Goal: Use online tool/utility: Use online tool/utility

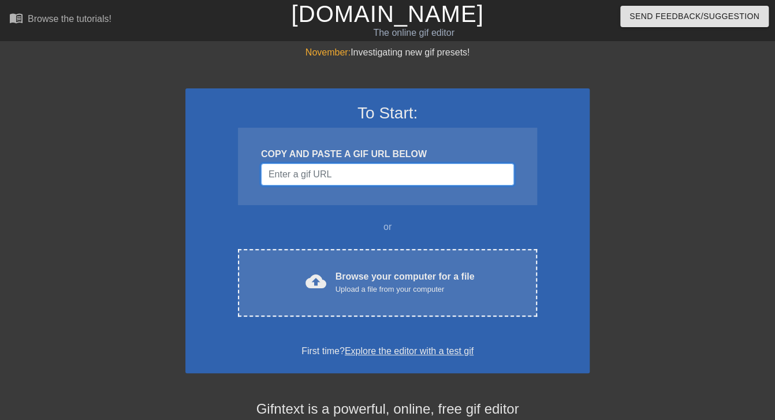
click at [342, 173] on input "Username" at bounding box center [387, 174] width 253 height 22
click at [401, 170] on input "Username" at bounding box center [387, 174] width 253 height 22
paste input "[URL][DOMAIN_NAME][PERSON_NAME][PERSON_NAME]"
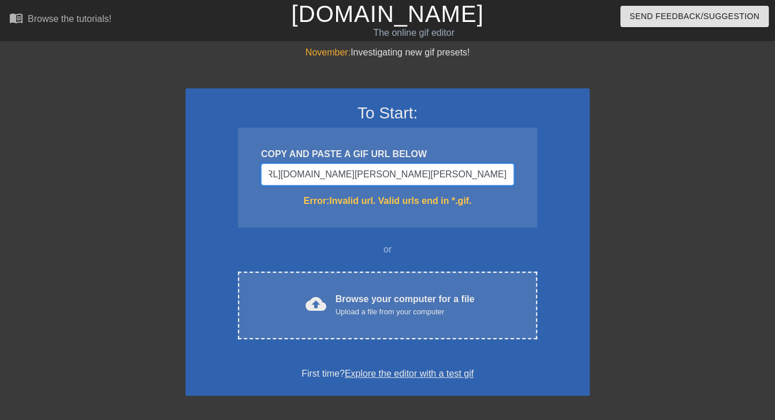
scroll to position [0, 145]
type input "[URL][DOMAIN_NAME][PERSON_NAME][PERSON_NAME]"
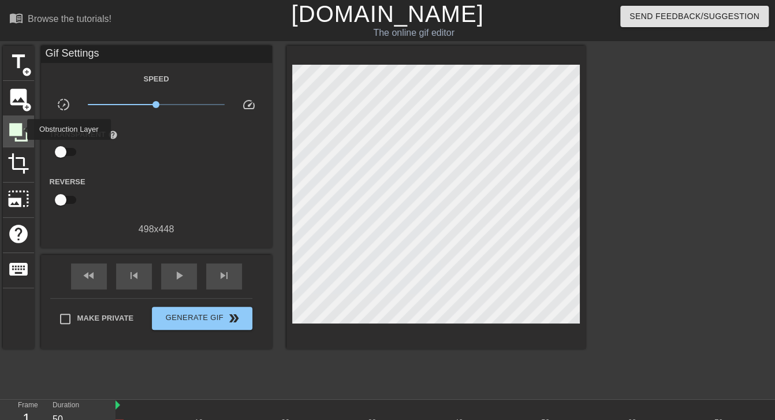
click at [20, 129] on icon at bounding box center [18, 132] width 18 height 18
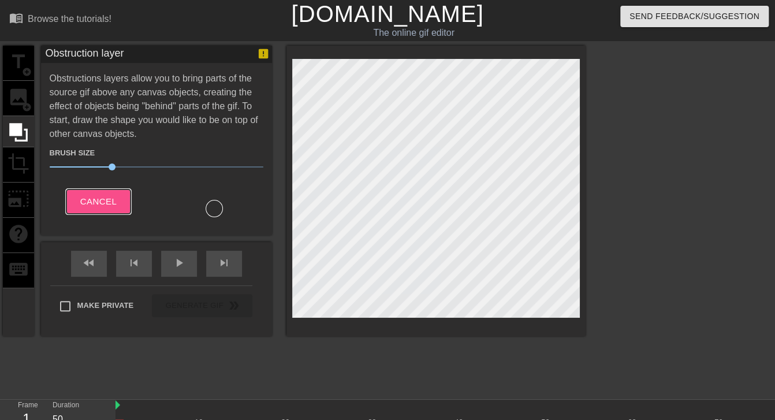
click at [93, 196] on span "Cancel" at bounding box center [98, 201] width 36 height 15
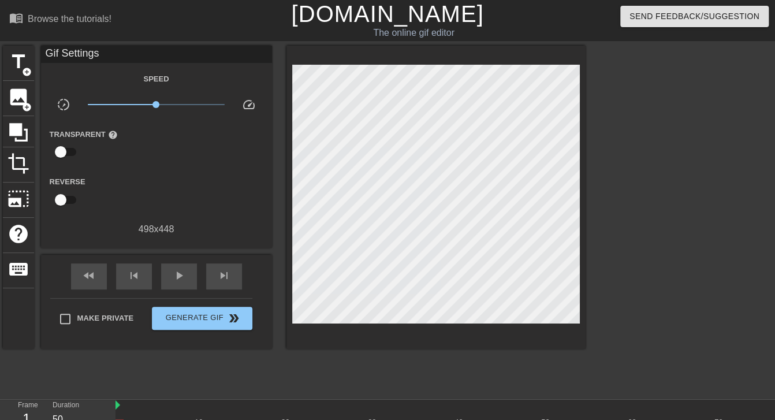
click at [93, 196] on div at bounding box center [117, 192] width 77 height 36
click at [21, 89] on span "image" at bounding box center [19, 97] width 22 height 22
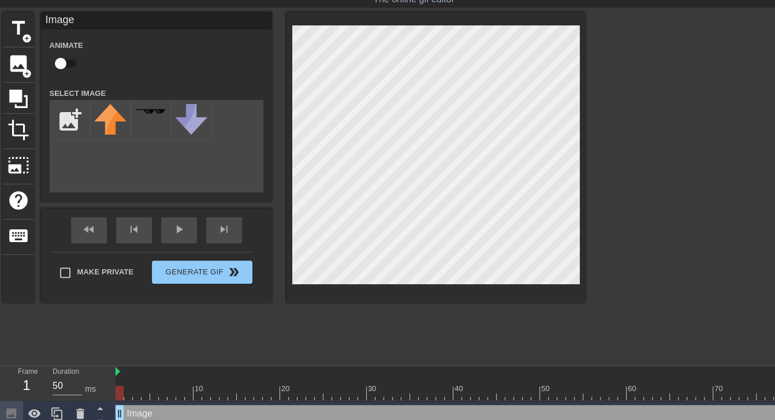
scroll to position [0, 0]
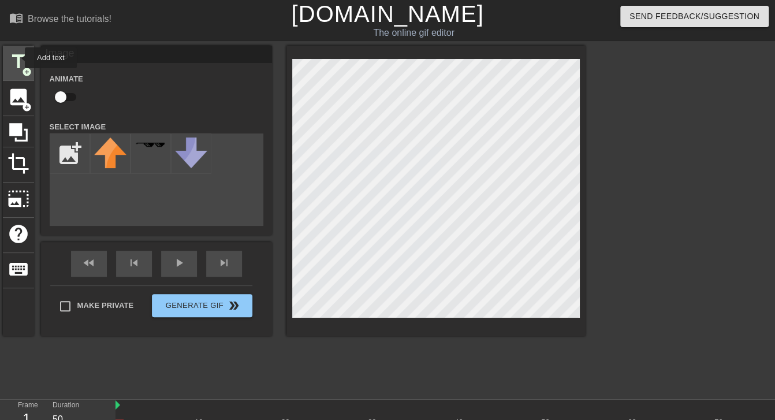
click at [17, 58] on span "title" at bounding box center [19, 62] width 22 height 22
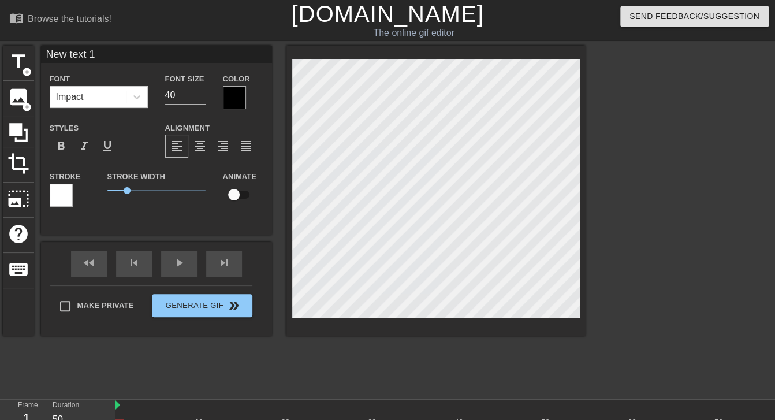
click at [64, 190] on div at bounding box center [61, 195] width 23 height 23
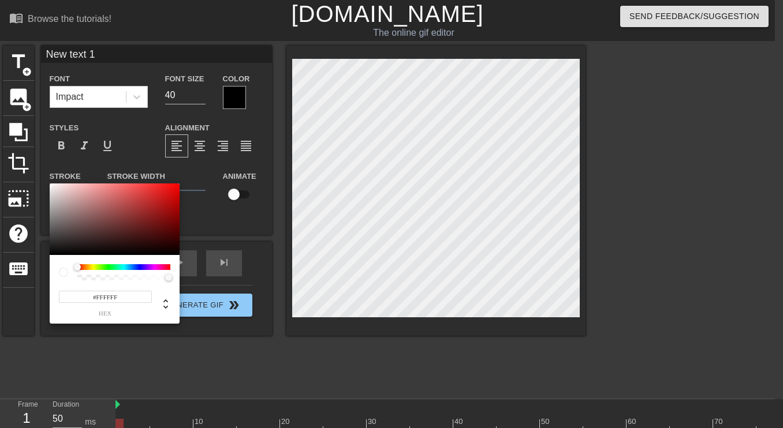
type input "#E9CECE"
click at [64, 190] on div at bounding box center [115, 220] width 130 height 72
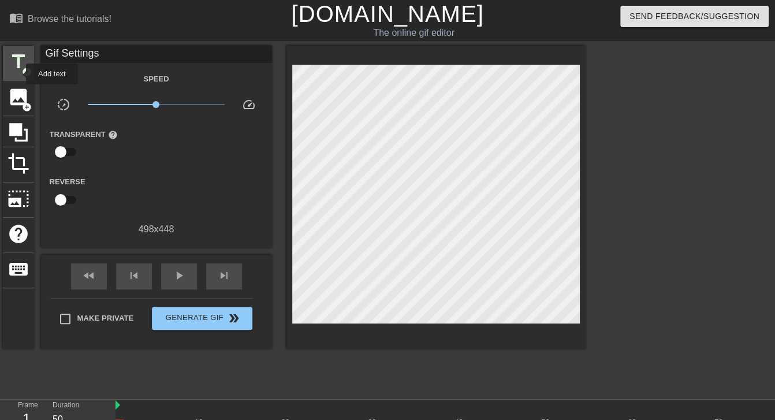
click at [18, 74] on div "title add_circle" at bounding box center [18, 63] width 31 height 35
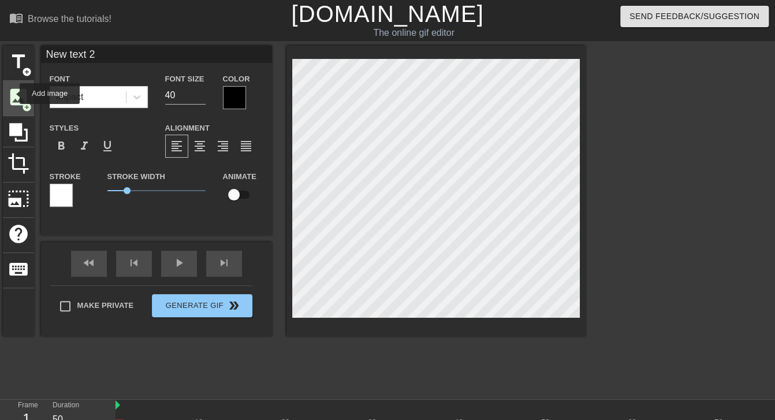
click at [12, 94] on span "image" at bounding box center [19, 97] width 22 height 22
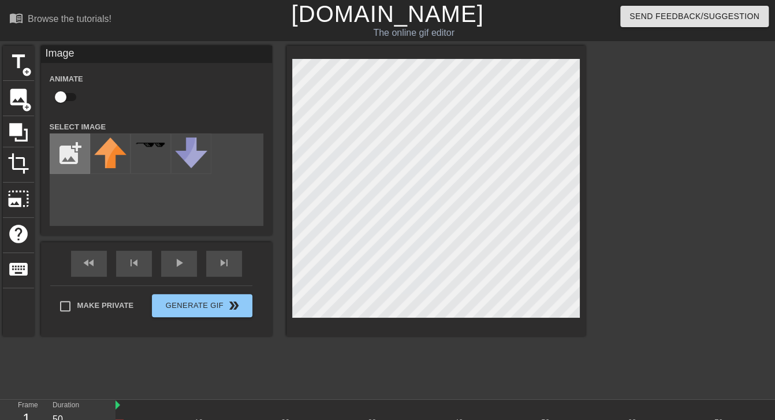
click at [69, 144] on input "file" at bounding box center [69, 153] width 39 height 39
type input "C:\fakepath\white_background.png"
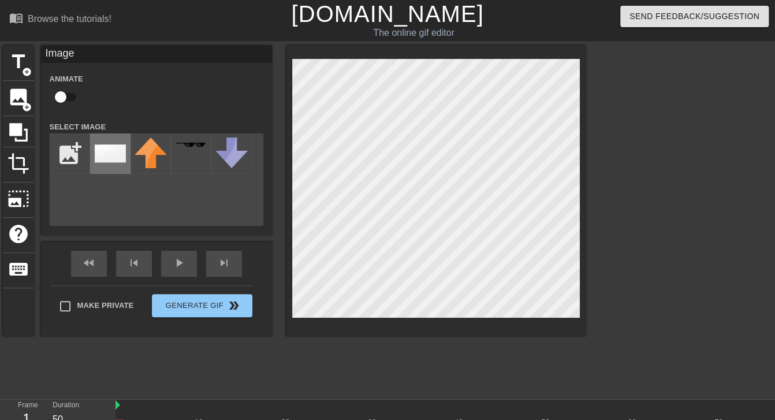
click at [113, 151] on img at bounding box center [110, 153] width 32 height 32
click at [599, 80] on div "title add_circle image add_circle crop photo_size_select_large help keyboard Im…" at bounding box center [387, 219] width 775 height 346
click at [594, 84] on div "title add_circle image add_circle crop photo_size_select_large help keyboard Im…" at bounding box center [387, 219] width 775 height 346
click at [13, 69] on span "title" at bounding box center [19, 62] width 22 height 22
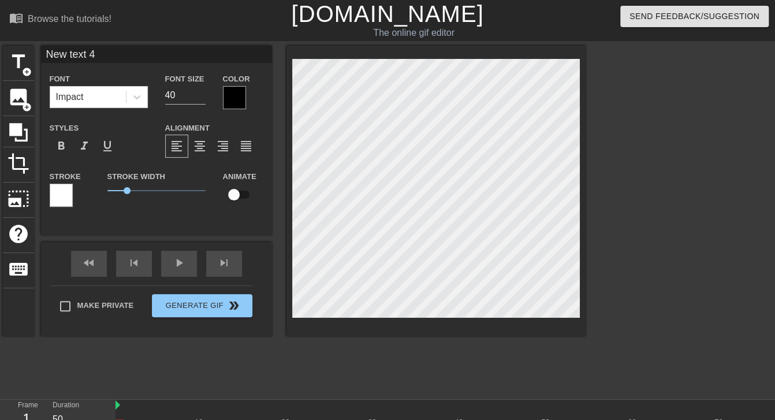
type input "New text"
type textarea "New text"
type input "New text"
type textarea "New text"
type input "New tex"
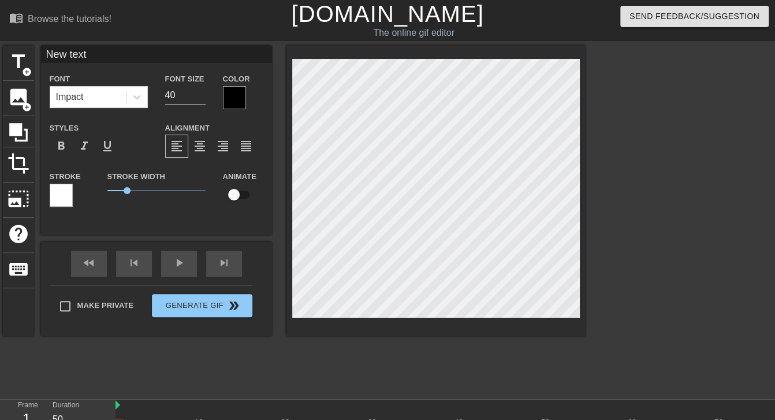
type textarea "New tex"
type input "New te"
type textarea "New te"
type input "New t"
type textarea "New t"
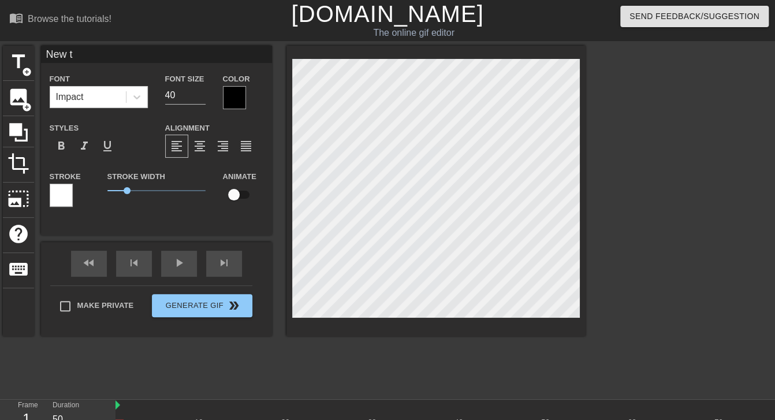
type input "New"
type textarea "New"
type input "New"
type textarea "New"
type input "Ne"
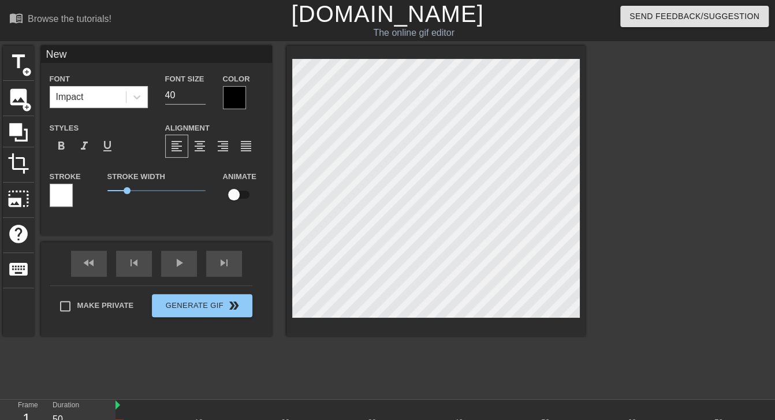
type textarea "Ne"
type input "N"
type textarea "N"
type input """
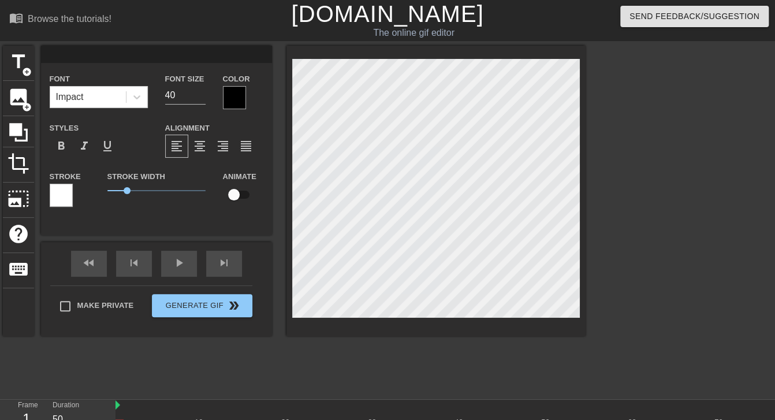
type textarea """
type input ""N"
type textarea ""NO"
type input ""NO"
type textarea ""NO"
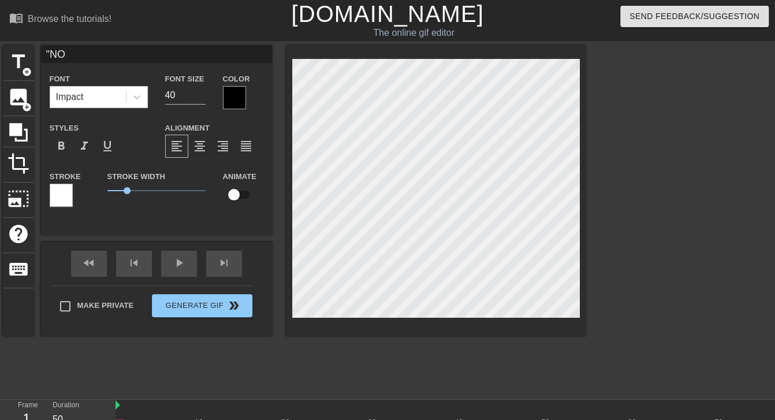
type input ""NO"
type textarea ""NO"
type input ""NO,"
type textarea ""NO,"
type input ""NO, Y"
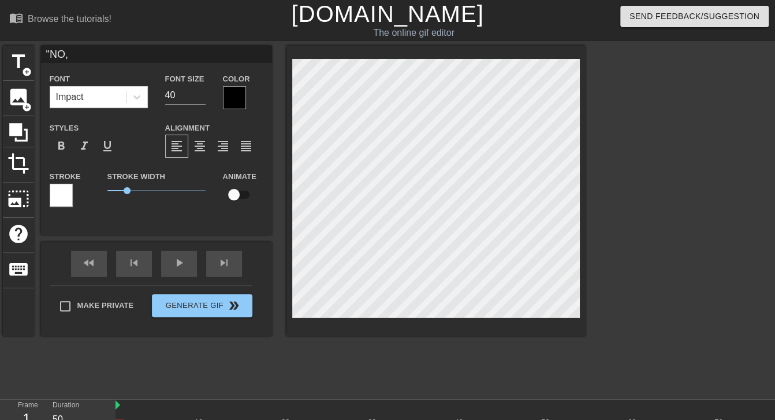
type textarea ""NO, Y"
type input ""NO, YO"
type textarea ""NO, YO"
type input ""NO, YOU"
type textarea ""NO, YOU"
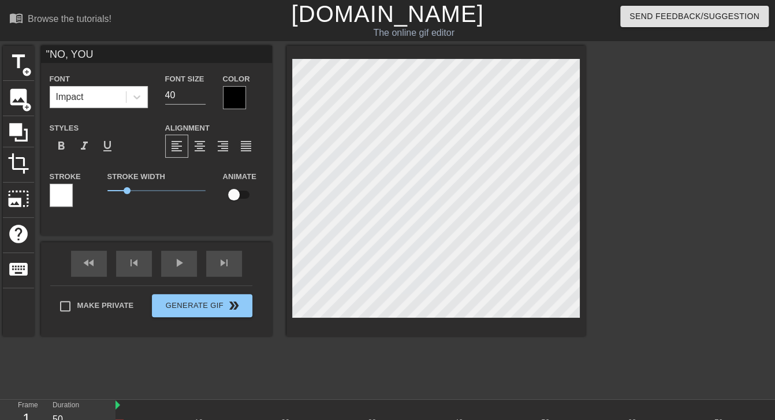
type input ""NO, YOU"
type textarea ""NO, YOU"
type input ""NO, YOU C"
type textarea ""NO, YOU C"
type input ""NO, YOU CA"
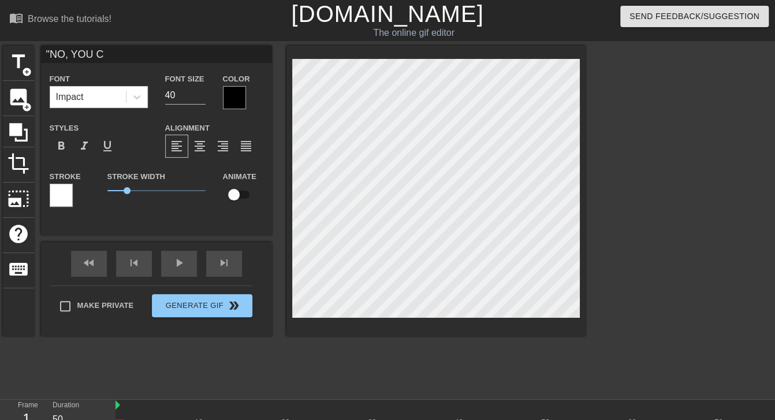
type textarea ""NO, YOU CA"
type input ""NO, YOU CAN"
type textarea ""NO, YOU CAN"
type input ""NO, YOU CAN'"
type textarea ""NO, YOU CAN'"
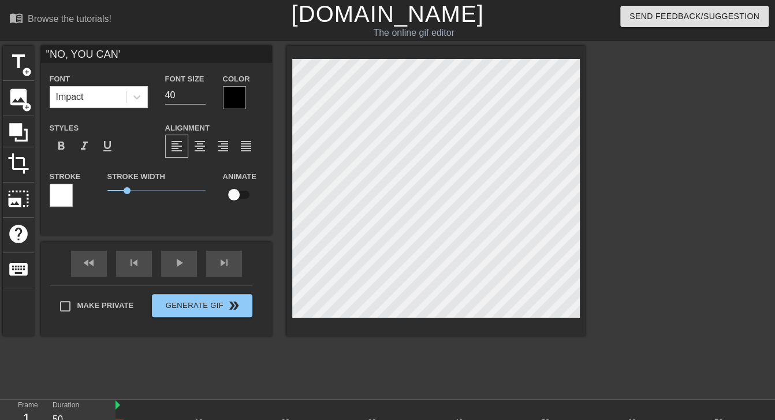
type input ""NO, YOU CAN'T"
type textarea ""NO, YOU CAN'T"
type input ""NO, YOU CAN'T"
type textarea ""NO, YOU CAN'T"
type input ""NO, YOU CAN'T M"
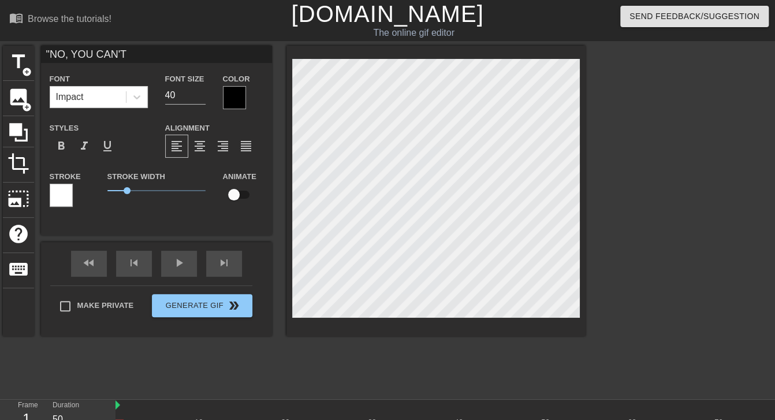
type textarea ""NO, YOU CAN'T M"
type input ""NO, YOU CAN'T MA"
type textarea ""NO, YOU CAN'T MA"
type input ""NO, YOU CAN'T MAK"
type textarea ""NO, YOU CAN'T MAKE"
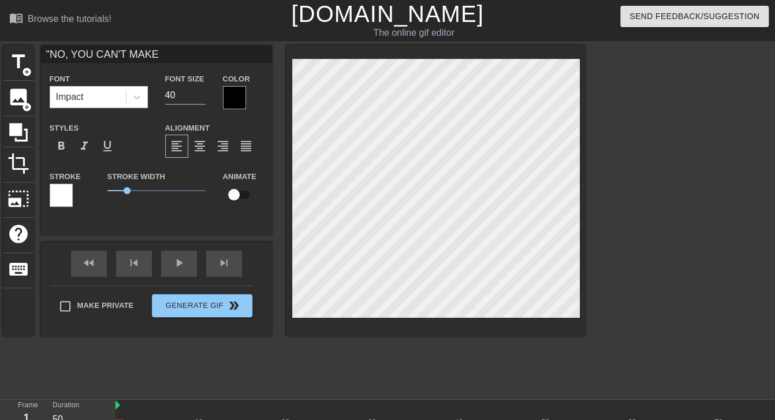
type input ""NO, YOU CAN'T MAKE"
type textarea ""NO, YOU CAN'T MAKE"
type input ""NO, YOU CAN'T MAKE T"
type textarea ""NO, YOU CAN'T MAKE T"
type input ""NO, YOU CAN'T MAKE TH"
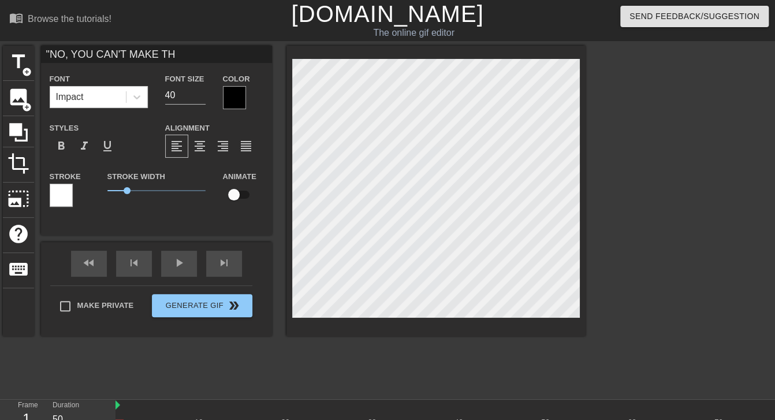
type textarea ""NO, YOU CAN'T MAKE THE"
type input ""NO, YOU CAN'T MAKE THE"
type textarea ""NO, YOU CAN'T MAKE THE"
type input ""NO, YOU CAN'T MAKE THE M"
type textarea ""NO, YOU CAN'T MAKE THE M"
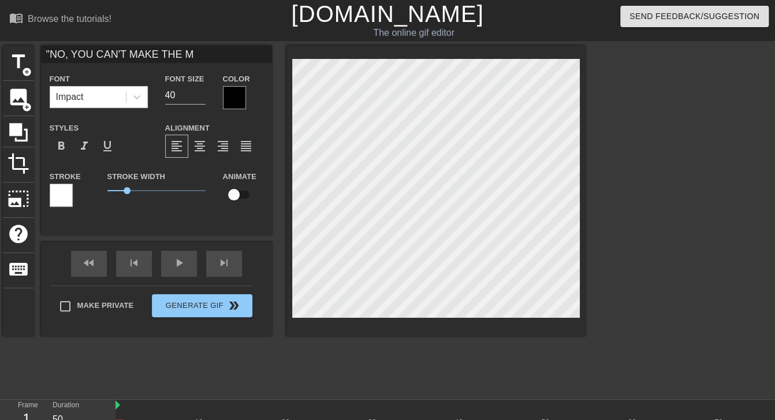
type input ""NO, YOU CAN'T MAKE THE MI"
type textarea ""NO, YOU CAN'T MAKE THE MI"
type input ""NO, YOU CAN'T MAKE THE MIN"
type textarea ""NO, YOU CAN'T MAKE THE MIN"
type input ""NO, YOU CAN'T MAKE THE MINI"
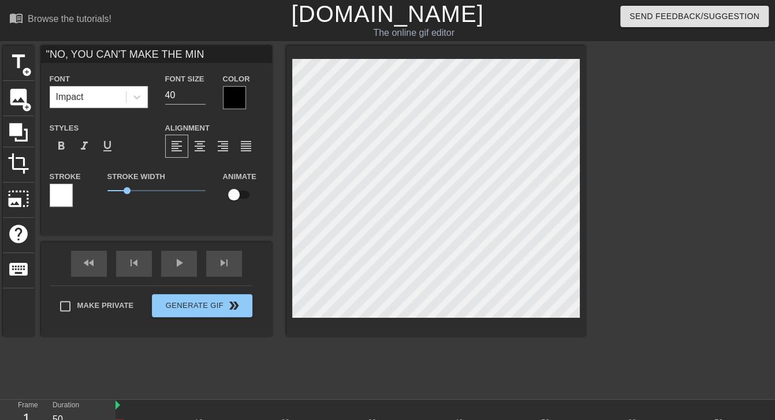
type textarea ""NO, YOU CAN'T MAKE THE MINI"
type input ""NO, YOU CAN'T MAKE THE MINIM"
type textarea ""NO, YOU CAN'T MAKE THE MINIM"
type input ""NO, YOU CAN'T MAKE THE MINIMU"
type textarea ""NO, YOU CAN'T MAKE THE MINIMU"
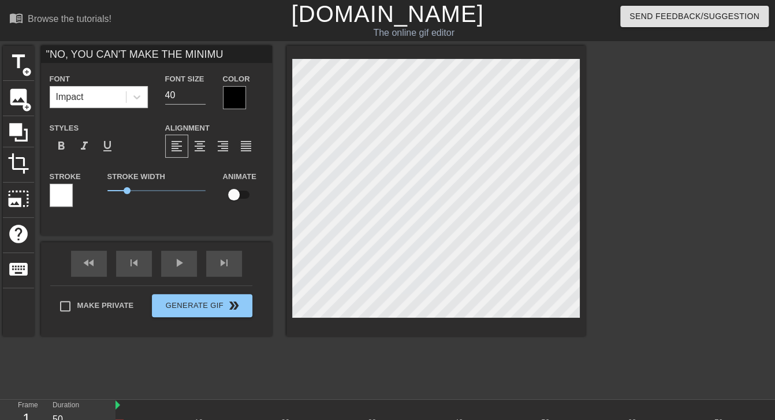
type input ""NO, YOU CAN'T MAKE THE MINIMUM"
type textarea ""NO, YOU CAN'T MAKE THE MINIMUM"
type input ""NO, YOU CAN'T MAKE THE MINIMUM"
type textarea ""NO, YOU CAN'T MAKE THE MINIMUM"
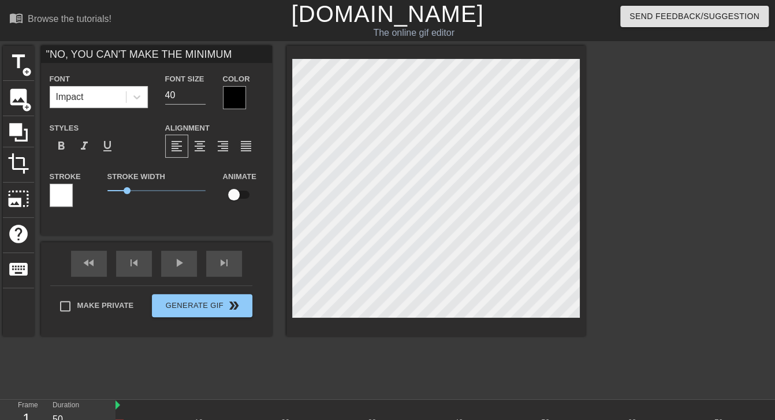
type input ""NO, YOU CAN'T MAKE THE MINIMUM S"
type textarea ""NO, YOU CAN'T MAKE THE MINIMUM S"
type input ""NO, YOU CAN'T MAKE THE MINIMUM SC"
type textarea ""NO, YOU CAN'T MAKE THE MINIMUM SC"
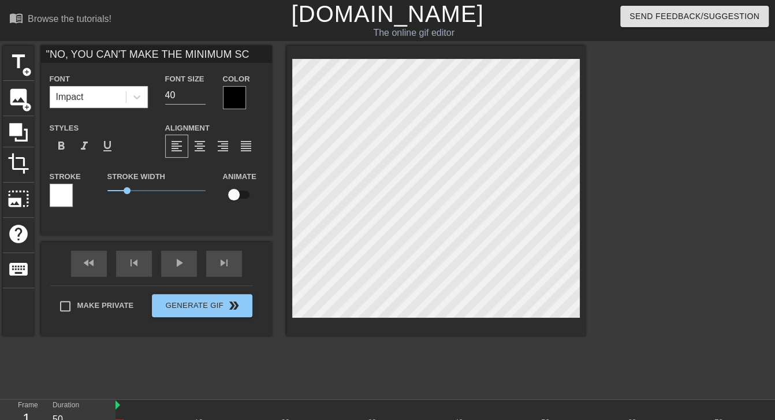
type input ""NO, YOU CAN'T MAKE THE MINIMUM SCO"
type textarea ""NO, YOU CAN'T MAKE THE MINIMUM SCO"
type input ""NO, YOU CAN'T MAKE THE MINIMUM SCOR"
type textarea ""NO, YOU CAN'T MAKE THE MINIMUM SCOR"
type input ""NO, YOU CAN'T MAKE THE MINIMUM SCO"
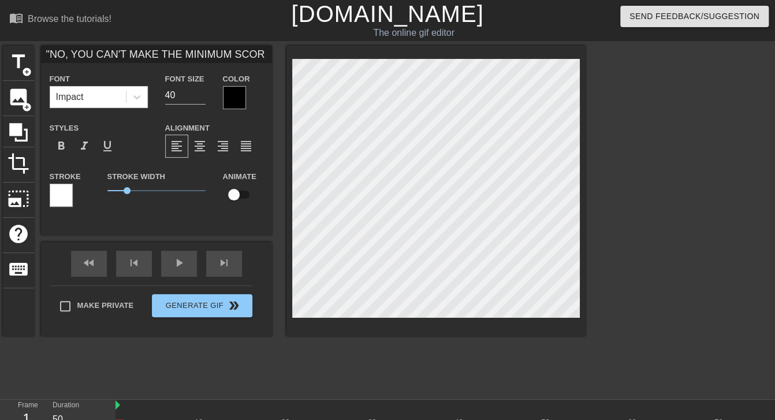
type textarea ""NO, YOU CAN'T MAKE THE MINIMUM SCO"
type input ""NO, YOU CAN'T MAKE THE MINIMUM SC"
type textarea ""NO, YOU CAN'T MAKE THE MINIMUM SC"
type input ""NO, YOU CAN'T MAKE THE MINIMUM S"
type textarea ""NO, YOU CAN'T MAKE THE MINIMUM S"
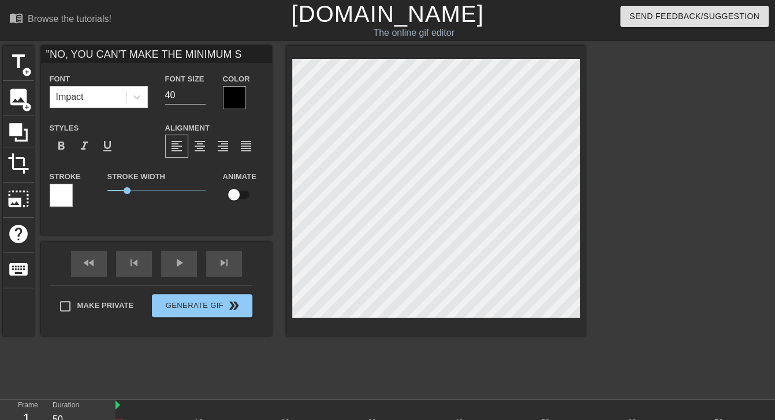
type input ""NO, YOU CAN'T MAKE THE MINIMUM"
type textarea ""NO, YOU CAN'T MAKE THE MINIMUM"
type input ""NO, YOU CAN'T MAKE THE MINIMUM R"
type textarea ""NO, YOU CAN'T MAKE THE MINIMUM R"
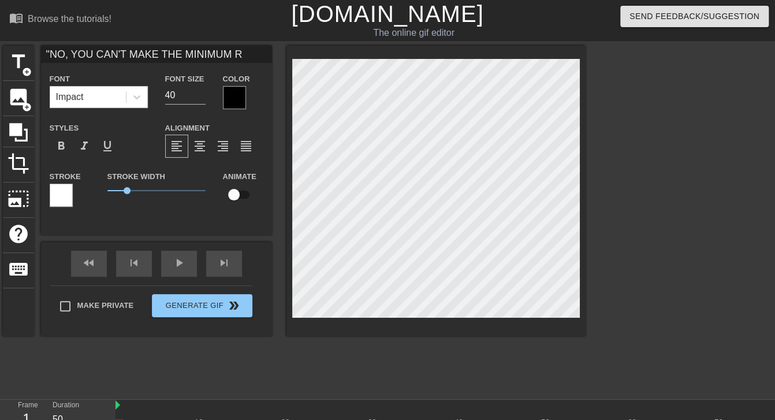
type input ""NO, YOU CAN'T MAKE THE MINIMUM RE"
type textarea ""NO, YOU CAN'T MAKE THE MINIMUM RE"
type input ""NO, YOU CAN'T MAKE THE MINIMUM REQ"
type textarea ""NO, YOU CAN'T MAKE THE MINIMUM REQ"
type input ""NO, YOU CAN'T MAKE THE MINIMUM REQU"
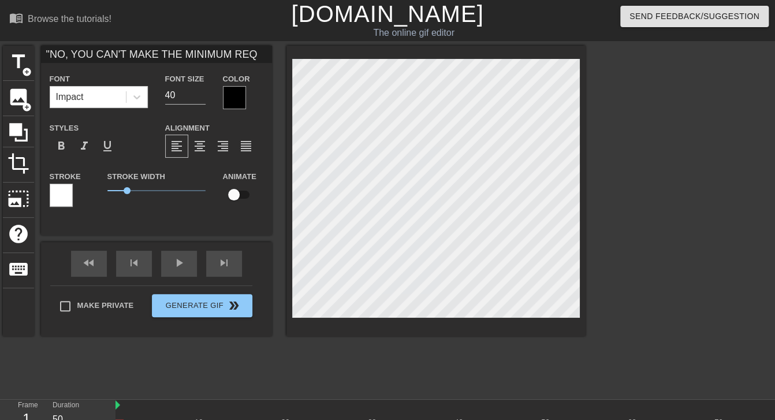
type textarea ""NO, YOU CAN'T MAKE THE MINIMUM REQU"
type input ""NO, YOU CAN'T MAKE THE MINIMUM REQUI"
type textarea ""NO, YOU CAN'T MAKE THE MINIMUM REQUI"
type input ""NO, YOU CAN'T MAKE THE MINIMUM REQUIR"
type textarea ""NO, YOU CAN'T MAKE THE MINIMUM REQUIR"
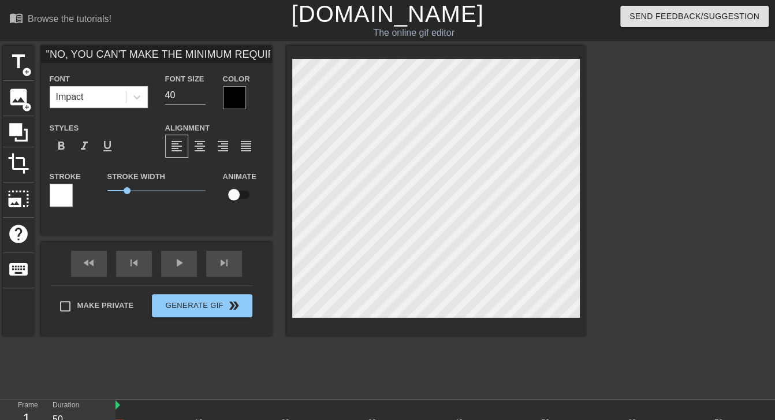
type input ""NO, YOU CAN'T MAKE THE MINIMUM REQUIRE"
type textarea ""NO, YOU CAN'T MAKE THE MINIMUM REQUIRE"
type input ""NO, YOU CAN'T MAKE THE MINIMUM REQUIRED"
type textarea ""NO, YOU CAN'T MAKE THE MINIMUM REQUIRED"
type input ""NO, YOU CAN'T MAKE THE MINIMUM REQUIRED"
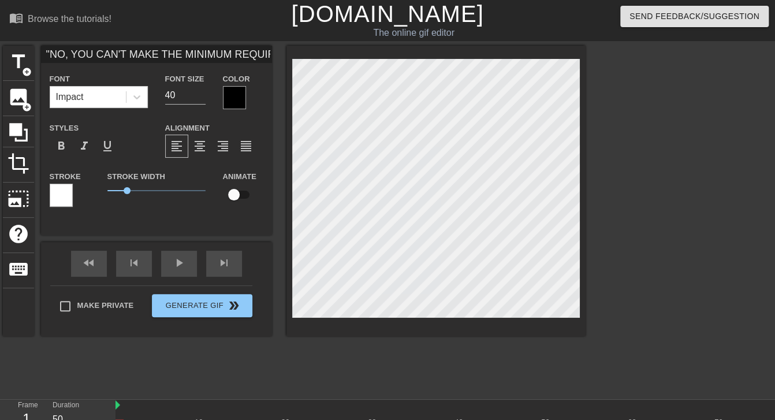
type textarea ""NO, YOU CAN'T MAKE THE MINIMUM REQUIRED"
type input ""NO, YOU CAN'T MAKE THE MINIMUM REQUIRED S"
type textarea ""NO, YOU CAN'T MAKE THE MINIMUM REQUIRED S"
type input ""NO, YOU CAN'T MAKE THE MINIMUM REQUIRED SC"
type textarea ""NO, YOU CAN'T MAKE THE MINIMUM REQUIRED SC"
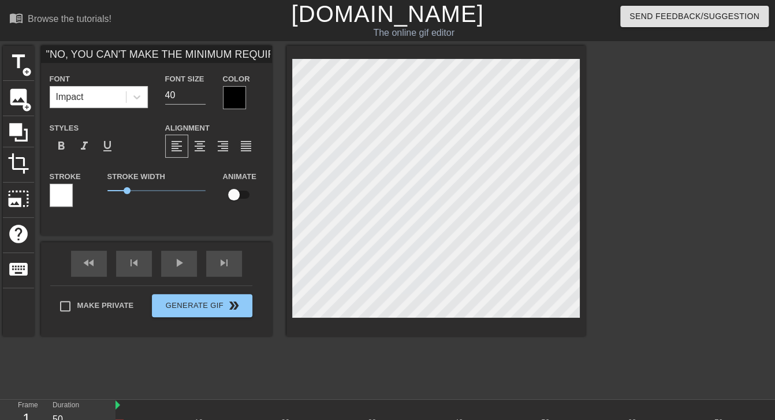
type input ""NO, YOU CAN'T MAKE THE MINIMUM REQUIRED SCO"
type textarea ""NO, YOU CAN'T MAKE THE MINIMUM REQUIRED SCO"
type input ""NO, YOU CAN'T MAKE THE MINIMUM REQUIRED SCOR"
type textarea ""NO, YOU CAN'T MAKE THE MINIMUM REQUIRED SCOR"
type input ""NO, YOU CAN'T MAKE THE MINIMUM REQUIRED SCORE"
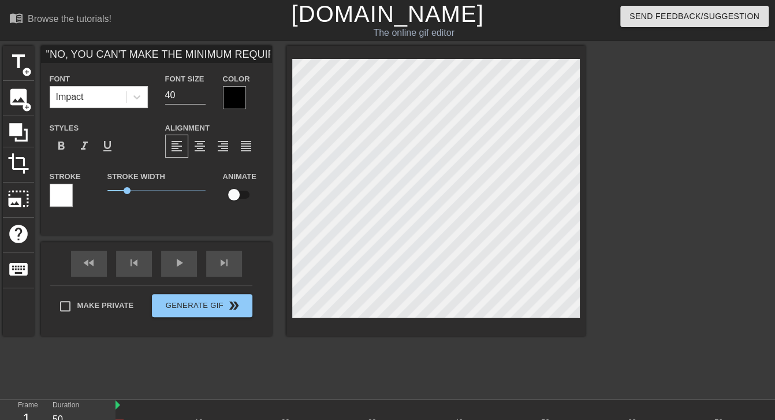
type textarea ""NO, YOU CAN'T MAKE THE MINIMUM REQUIRED SCORE"
type input ""NO, YOU CAN'T MAKE THE MINIMUM REQUIRED SCORE"
type textarea ""NO, YOU CAN'T MAKE THE MINIMUM REQUIRED SCORE"
type input ""NO, YOU CAN'T MAKE THE MINIMUM REQUIRED SCORE"
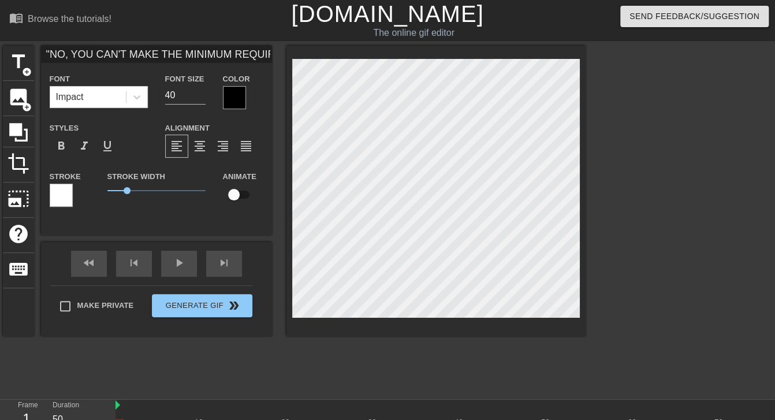
type textarea ""NO, YOU CAN'T MAKE THE MINIMUM REQUIRED SCORE"
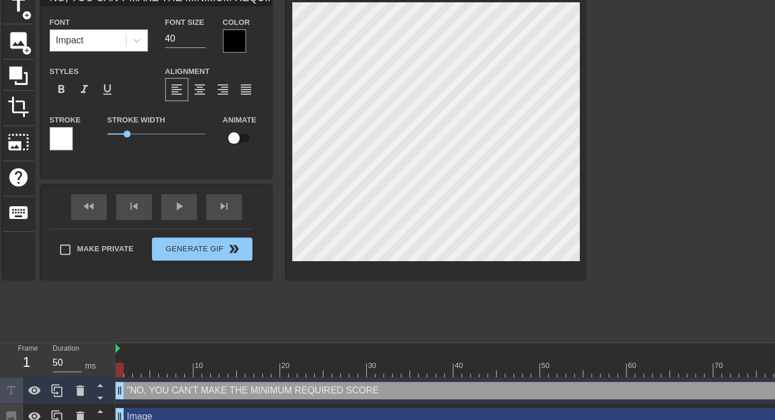
scroll to position [0, 0]
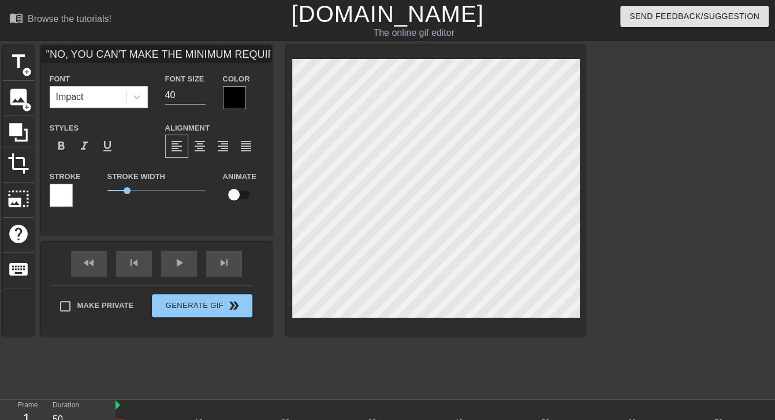
click at [670, 175] on div at bounding box center [685, 219] width 173 height 346
click at [201, 144] on span "format_align_center" at bounding box center [200, 146] width 14 height 14
click at [182, 143] on span "format_align_left" at bounding box center [177, 146] width 14 height 14
click at [126, 192] on span "1" at bounding box center [156, 191] width 98 height 14
click at [9, 55] on span "title" at bounding box center [19, 62] width 22 height 22
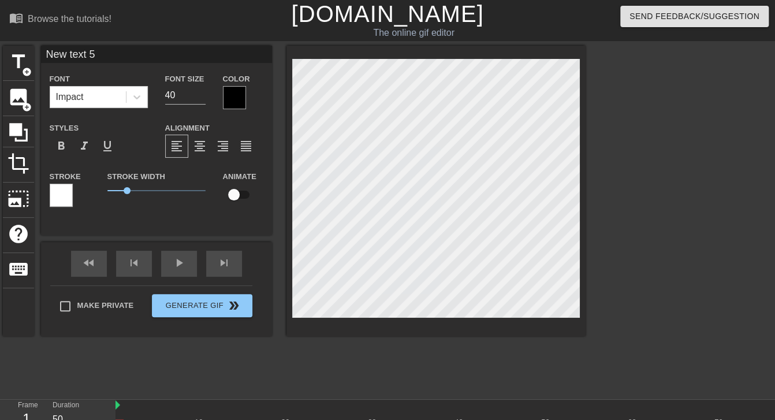
scroll to position [1, 2]
type input "New 5"
type textarea "New 5"
type input "New"
type textarea "New"
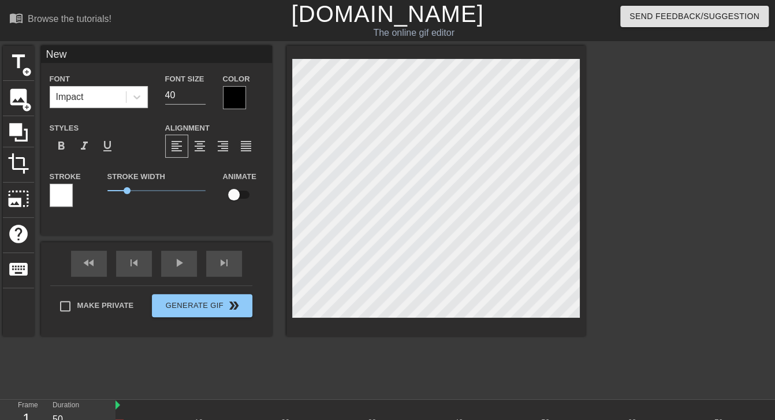
type input "New"
type textarea "New"
type input "New"
type textarea "New"
type input "Ne"
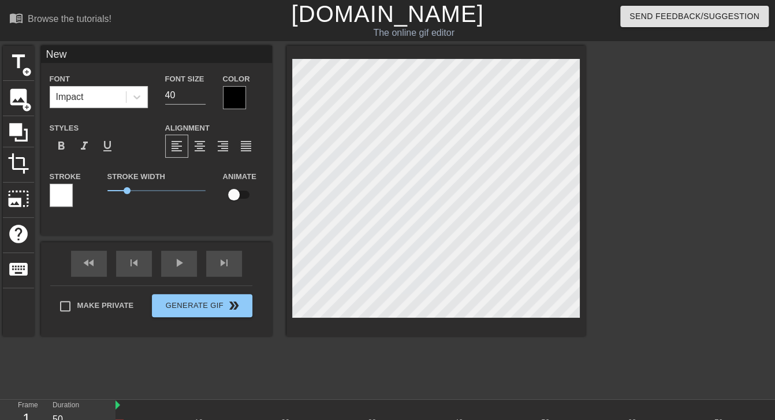
type textarea "Ne"
type input "N"
type textarea "N"
type input ")"
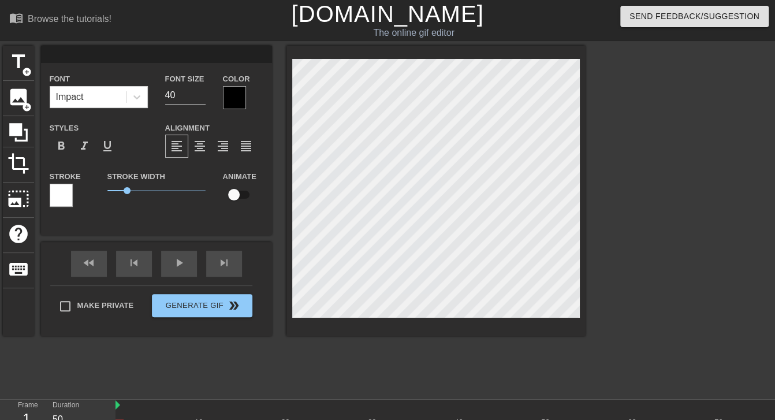
type textarea ")"
type input "0"
type textarea "0"
type input "0%"
type textarea "0%"
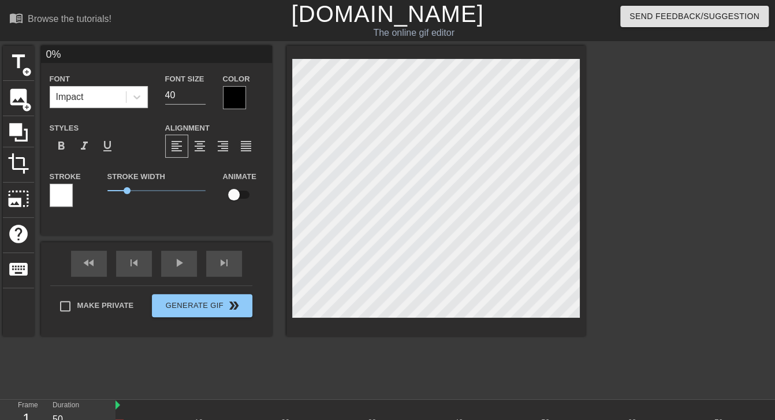
type input "0%"
type textarea "0%"
type input "0%!"
type textarea "0%!"
type input "0%!!"
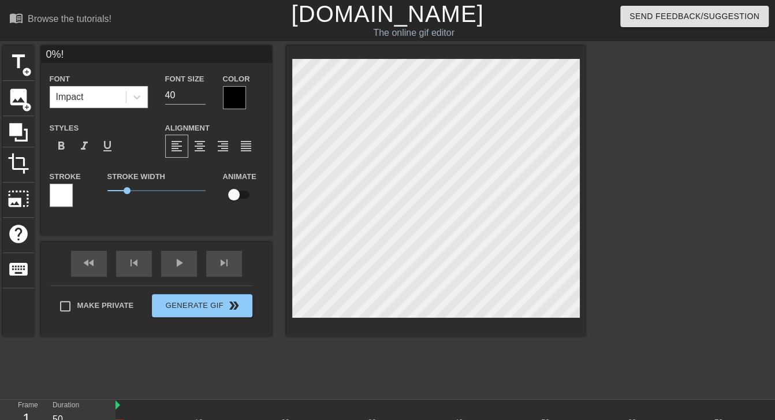
type textarea "0%!!"
type input "0%!!!"
type textarea "0%!!!"
type input "0%!!!"
type textarea "0%!!!"
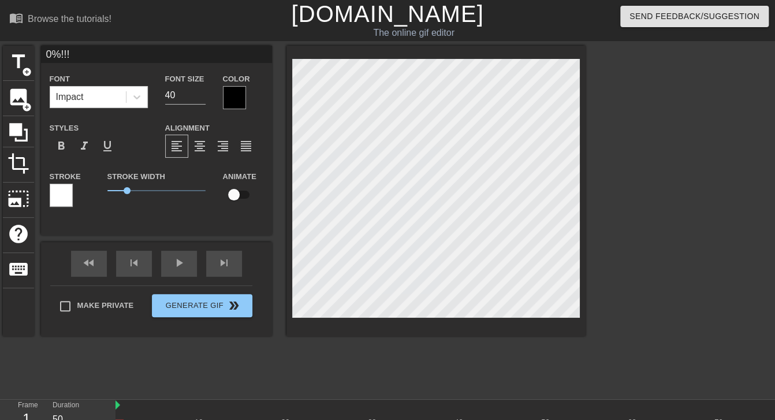
type input "0%!!! w"
type textarea "0%!!! w"
type input "0%!!! wH"
type textarea "0%!!! wH"
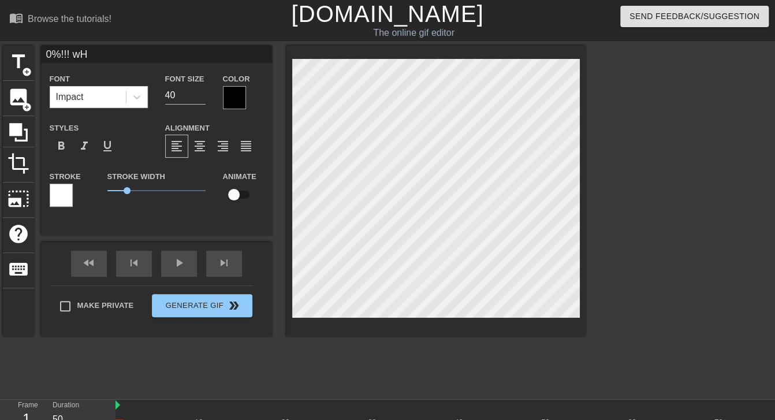
type input "0%!!! w"
type textarea "0%!!! w"
type input "0%!!!"
type textarea "0%!!!"
type input "0%!!! W"
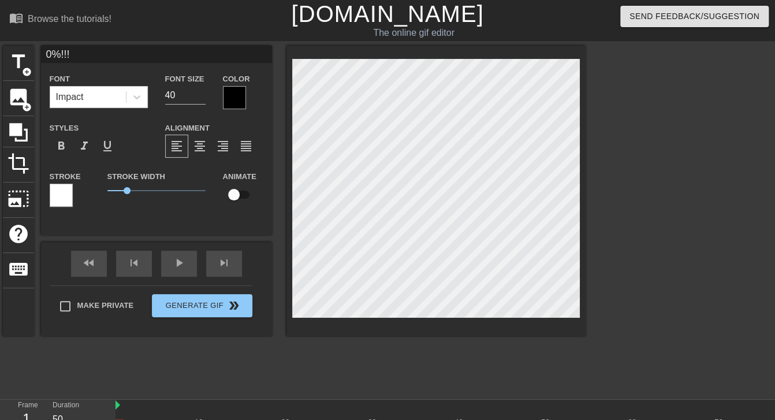
type textarea "0%!!! W"
type input "0%!!! WH"
type textarea "0%!!! WH"
type input "0%!!! WHE"
type textarea "0%!!! WHE"
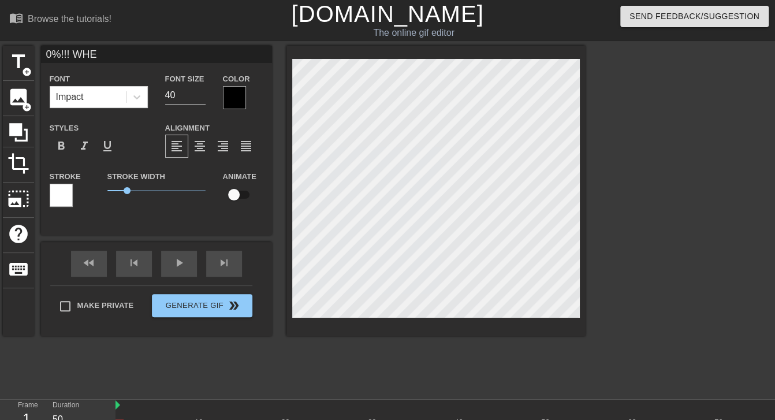
type input "0%!!! WHER"
type textarea "0%!!! WHER"
type input "0%!!! WHERE"
type textarea "0%!!! WHERE"
type input "0%!!! WHERE"
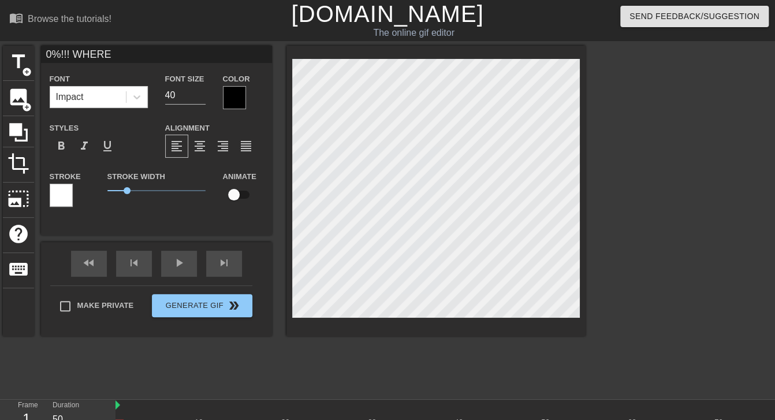
type textarea "0%!!! WHERE"
type input "0%!!! WHERE D"
type textarea "0%!!! WHERE D"
type input "0%!!! WHERE DI"
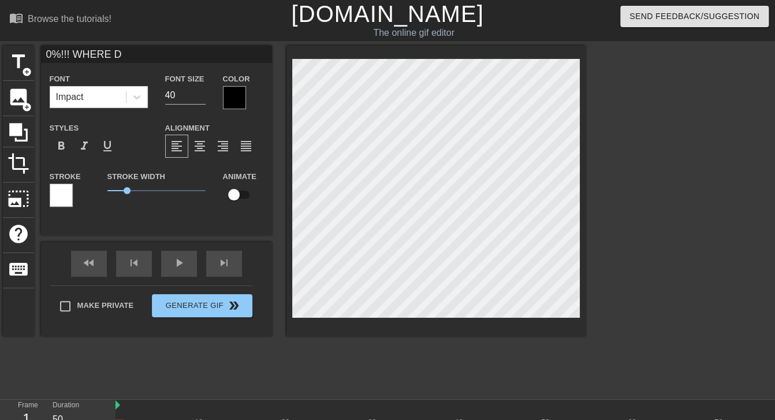
type textarea "0%!!! WHERE DI"
type input "0%!!! WHERE DID"
type textarea "0%!!! WHERE DID"
type input "0%!!! WHERE DID"
type textarea "0%!!! WHERE DID"
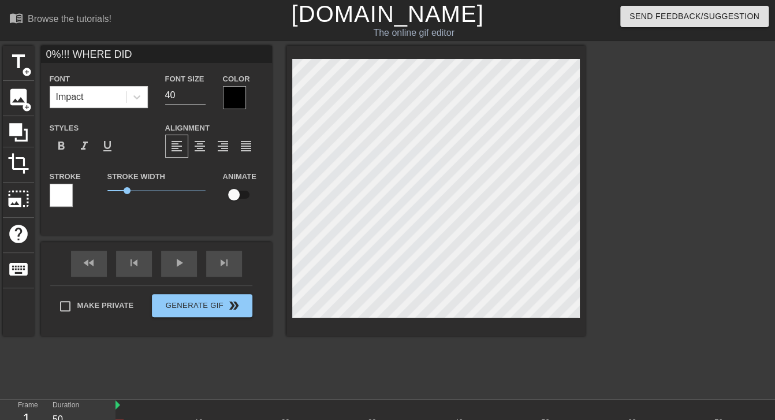
type input "0%!!! WHERE DID Y"
type textarea "0%!!! WHERE DID Y"
type input "0%!!! WHERE DID YO"
type textarea "0%!!! WHERE DID YO"
type input "0%!!! WHERE DID YOU"
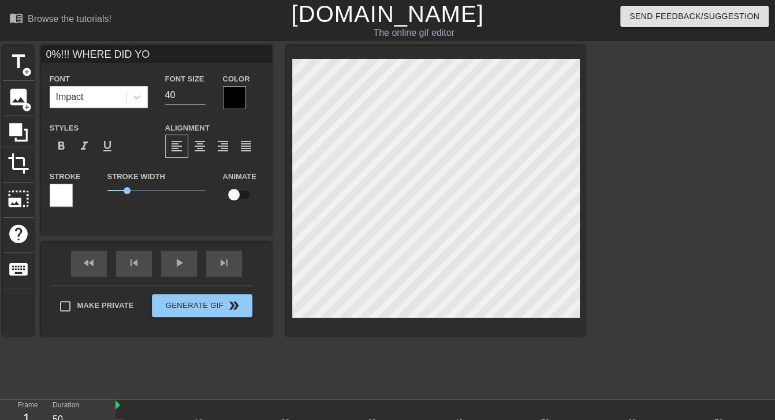
type textarea "0%!!! WHERE DID YOU"
type input "0%!!! WHERE DID YOU"
type textarea "0%!!! WHERE DID YOU"
type input "0%!!! WHERE DID YOU E"
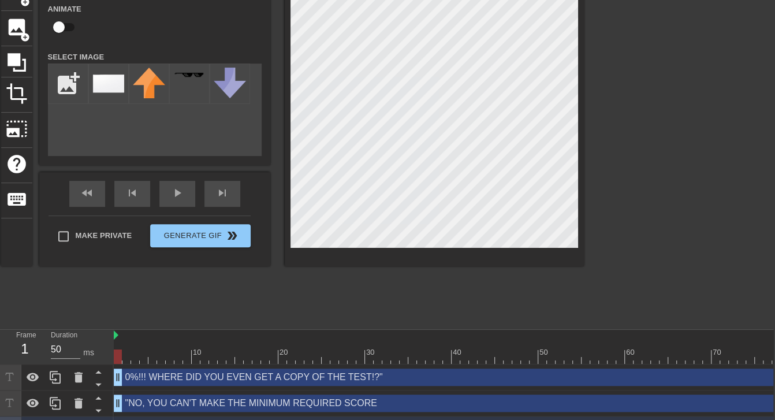
scroll to position [70, 2]
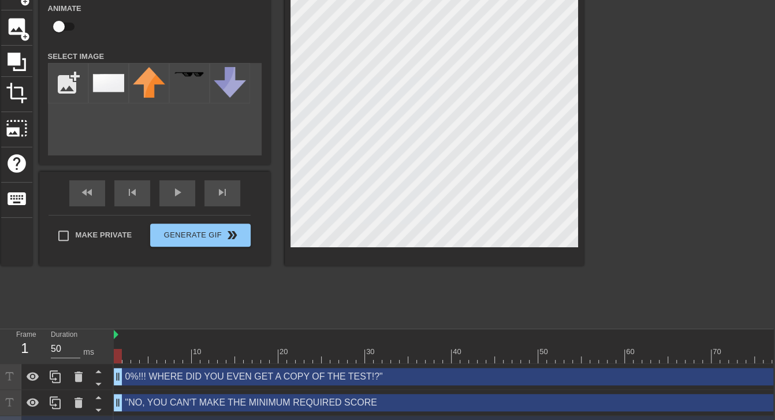
click at [653, 194] on div at bounding box center [683, 148] width 173 height 346
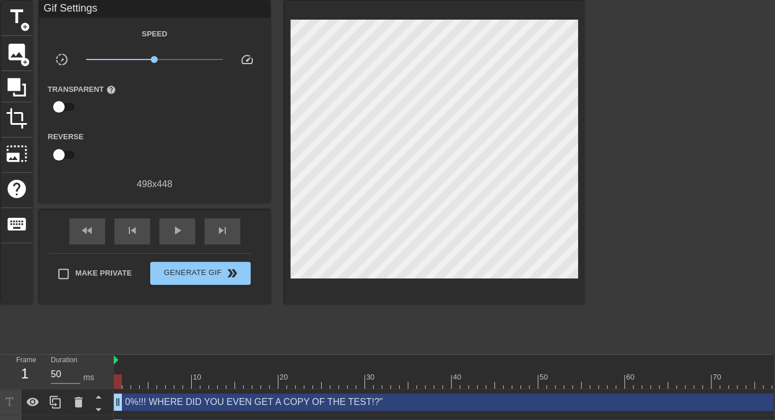
scroll to position [100, 2]
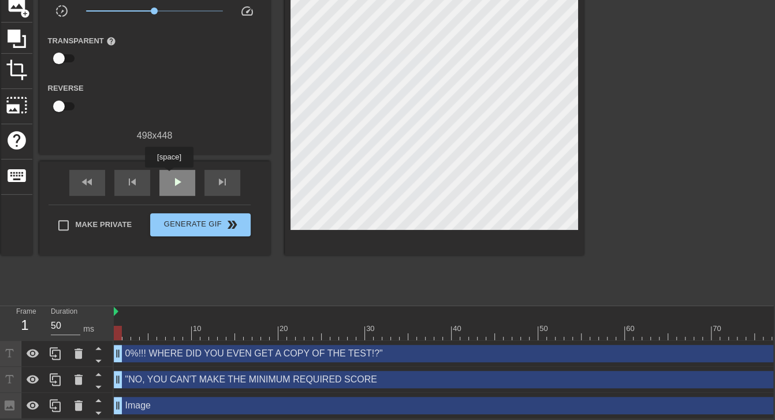
click at [169, 175] on div "play_arrow" at bounding box center [177, 183] width 36 height 26
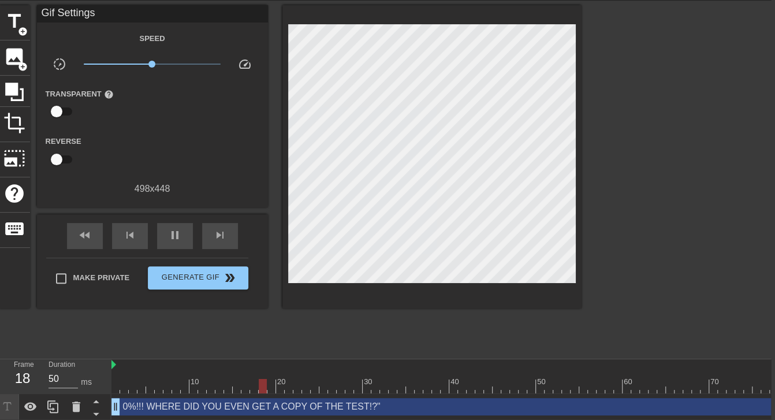
scroll to position [32, 4]
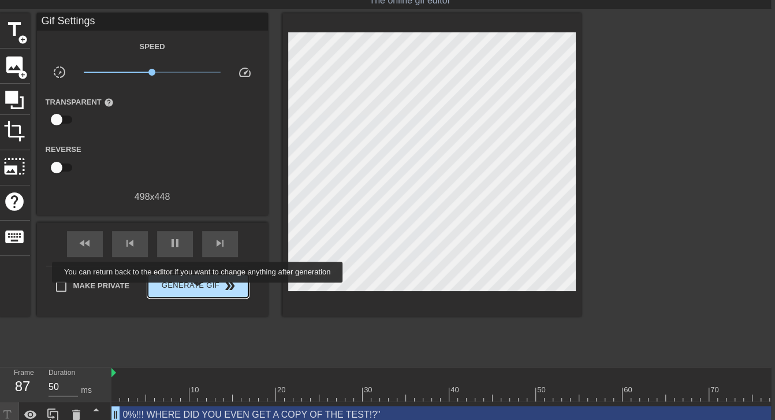
click at [199, 290] on span "Generate Gif double_arrow" at bounding box center [197, 286] width 91 height 14
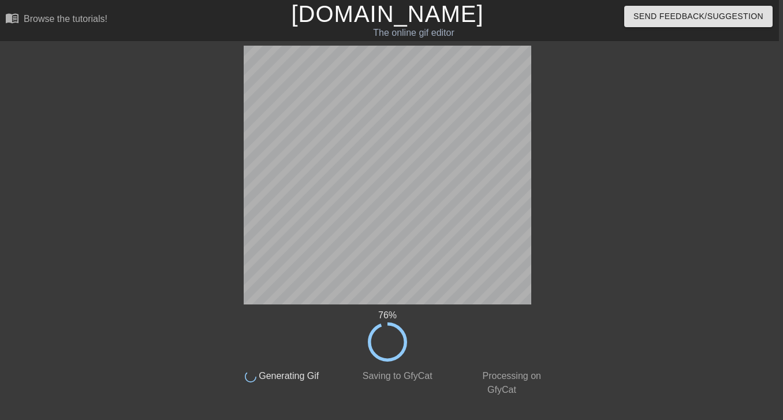
scroll to position [0, 9]
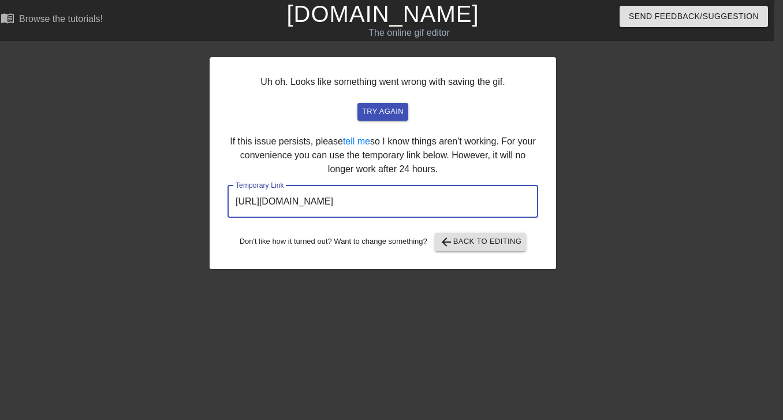
drag, startPoint x: 479, startPoint y: 203, endPoint x: 133, endPoint y: 231, distance: 347.6
click at [133, 231] on div "Uh oh. Looks like something went wrong with saving the gif. try again If this i…" at bounding box center [382, 219] width 783 height 346
click at [533, 201] on input "[URL][DOMAIN_NAME]" at bounding box center [382, 201] width 311 height 32
click at [639, 154] on div at bounding box center [656, 219] width 173 height 346
